Goal: Transaction & Acquisition: Book appointment/travel/reservation

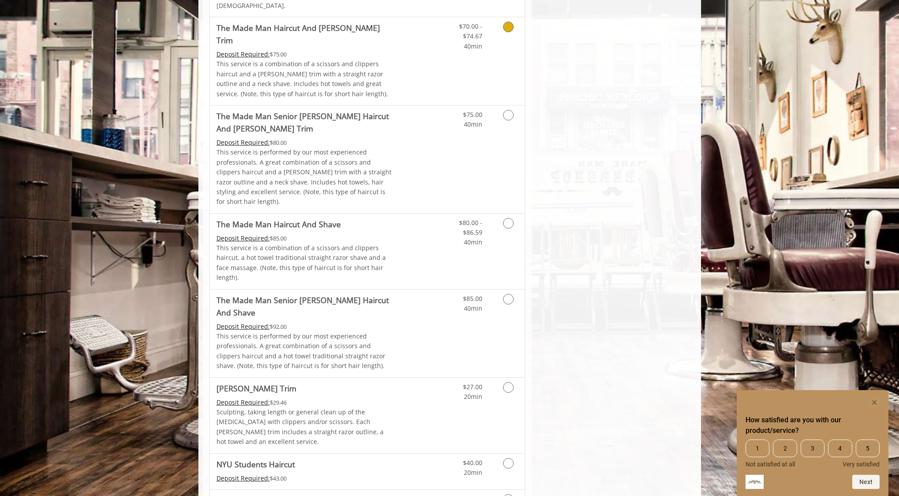
scroll to position [667, 0]
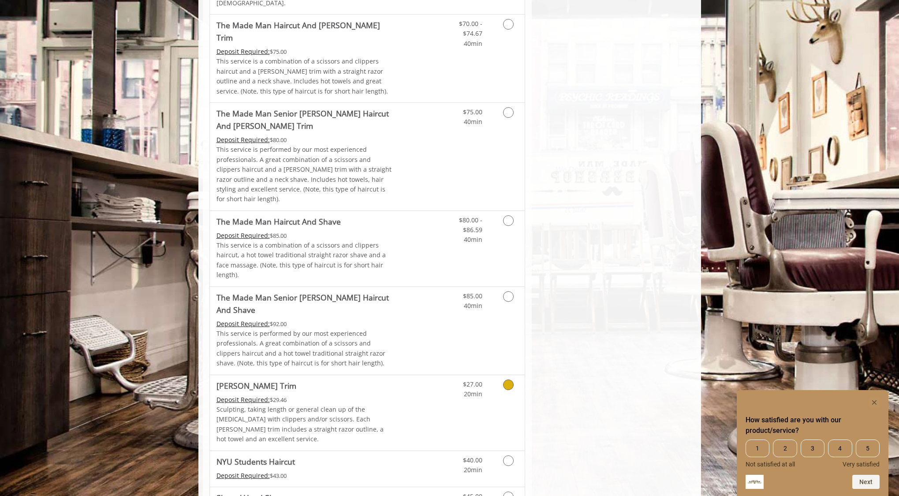
click at [511, 379] on icon "Grooming services" at bounding box center [508, 384] width 11 height 11
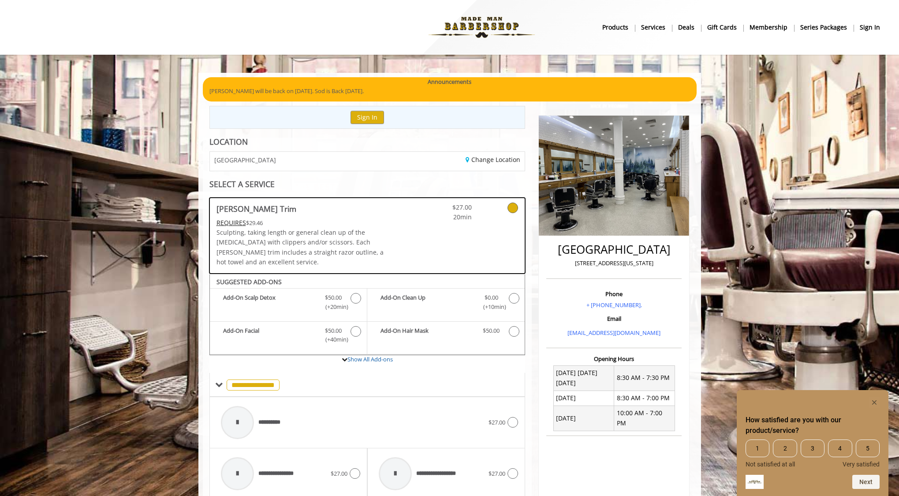
scroll to position [0, 0]
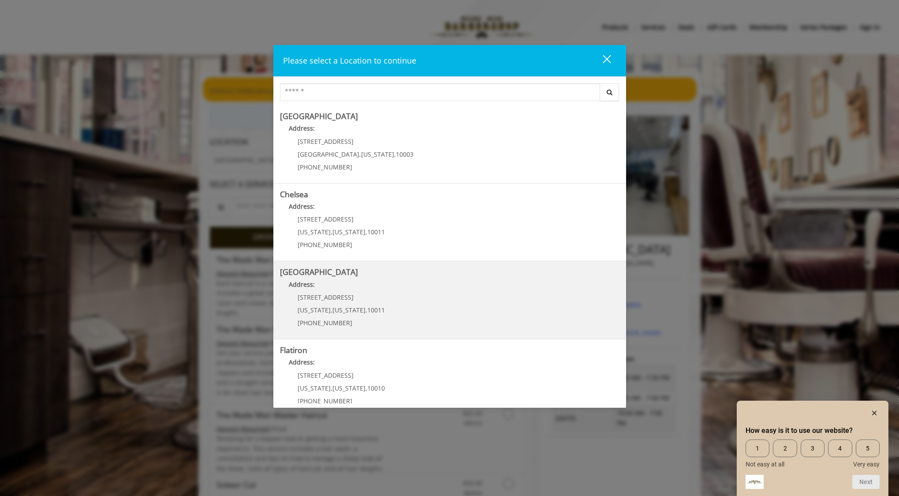
click at [380, 291] on Street "Address:" at bounding box center [450, 287] width 340 height 14
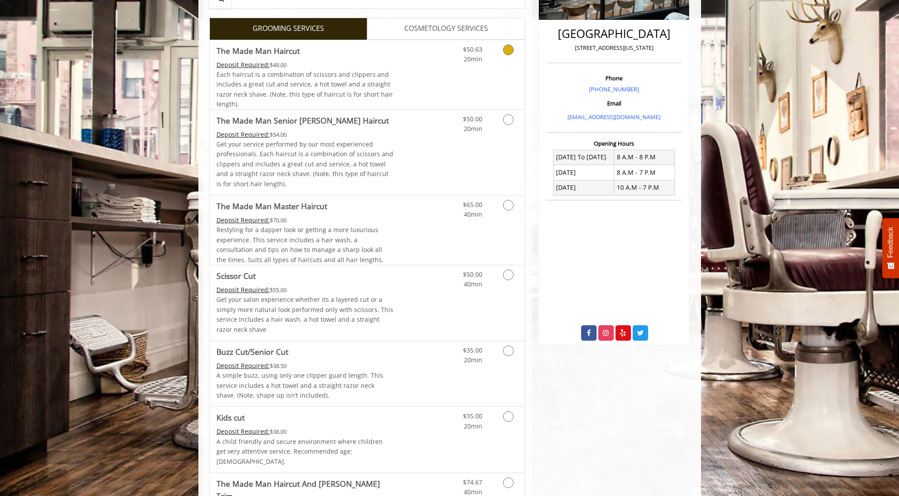
scroll to position [233, 0]
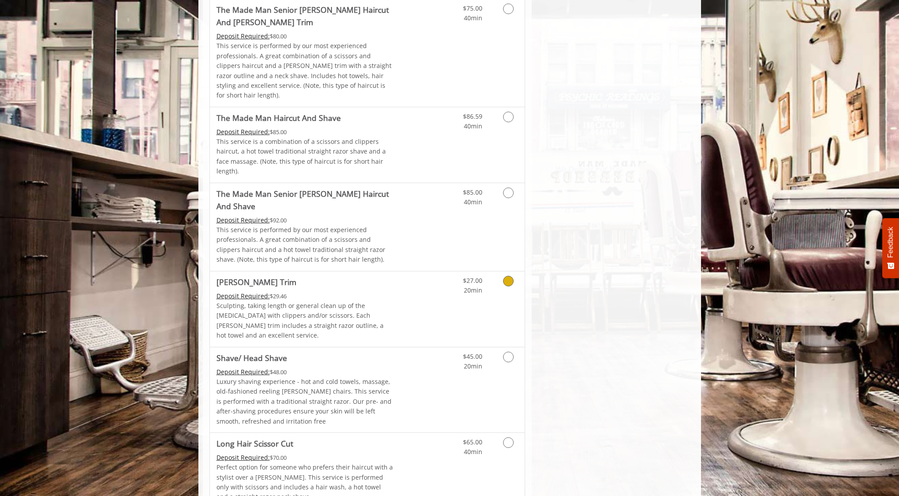
click at [509, 276] on icon "Grooming services" at bounding box center [508, 281] width 11 height 11
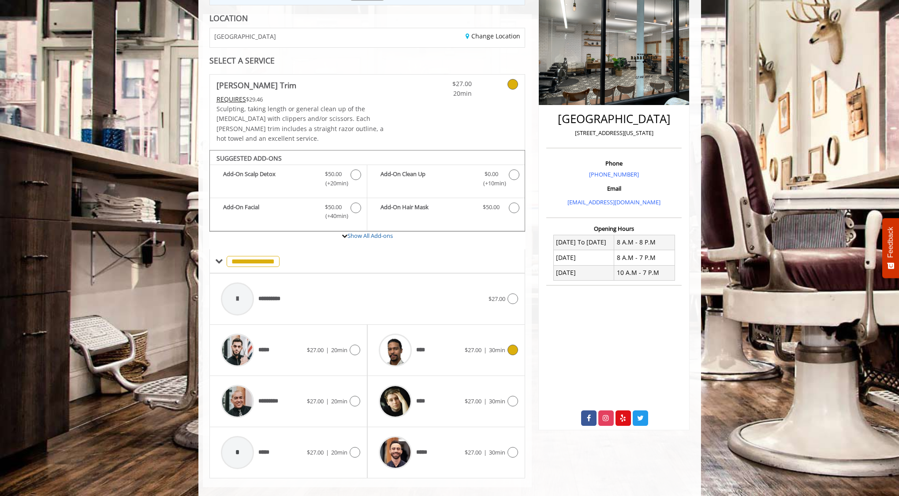
scroll to position [123, 0]
click at [511, 345] on icon at bounding box center [513, 350] width 11 height 11
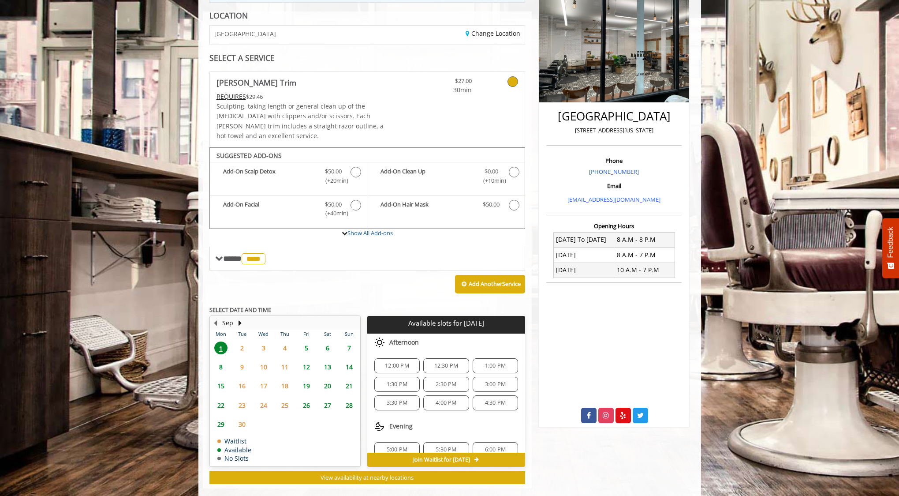
scroll to position [0, 0]
click at [448, 381] on span "2:30 PM" at bounding box center [446, 384] width 21 height 7
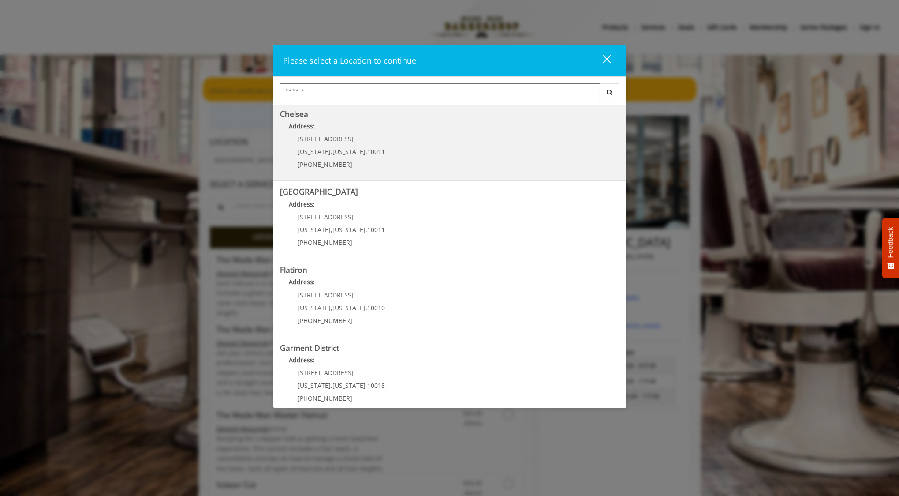
scroll to position [90, 0]
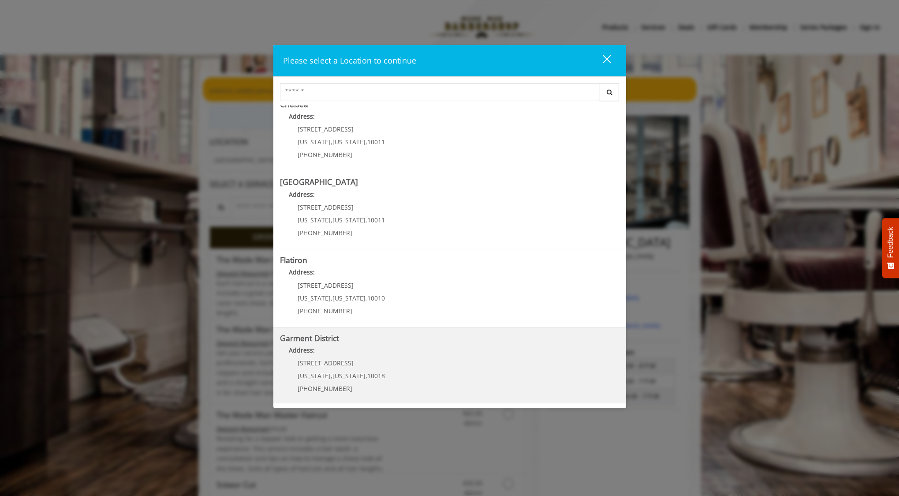
click at [501, 363] on District "Garment District Address: 1400 Broadway New York , New York , 10018 (212) 997-4…" at bounding box center [450, 366] width 340 height 64
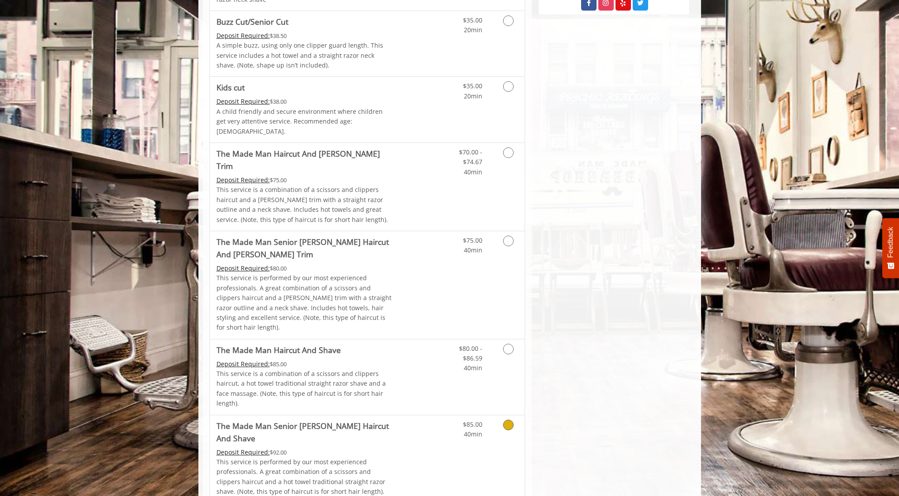
scroll to position [532, 0]
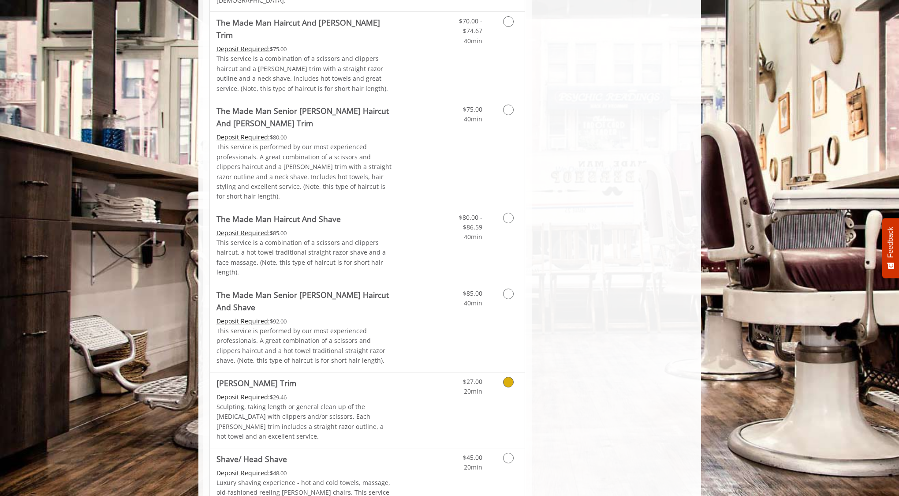
click at [506, 372] on link "Grooming services" at bounding box center [507, 384] width 22 height 24
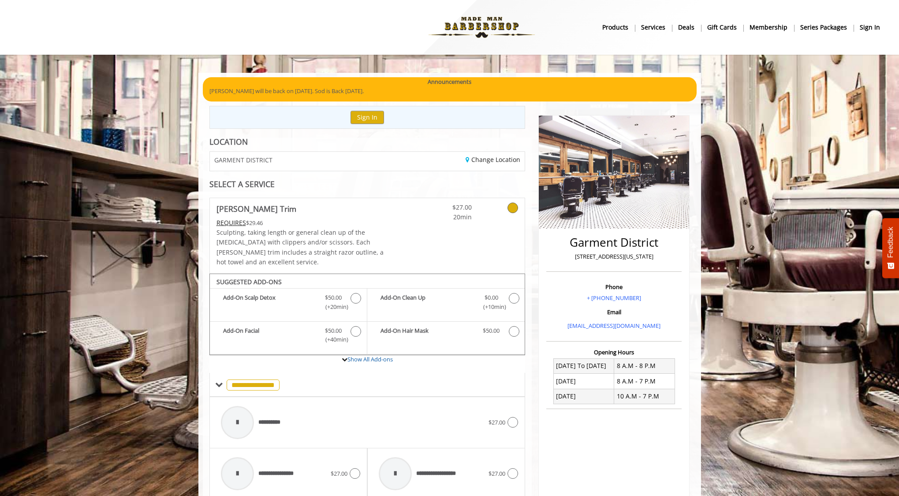
scroll to position [0, 0]
